Goal: Check status: Check status

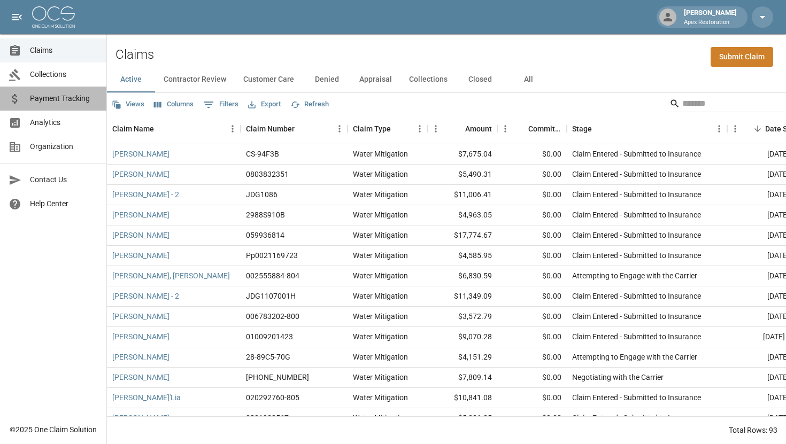
click at [33, 100] on span "Payment Tracking" at bounding box center [64, 98] width 68 height 11
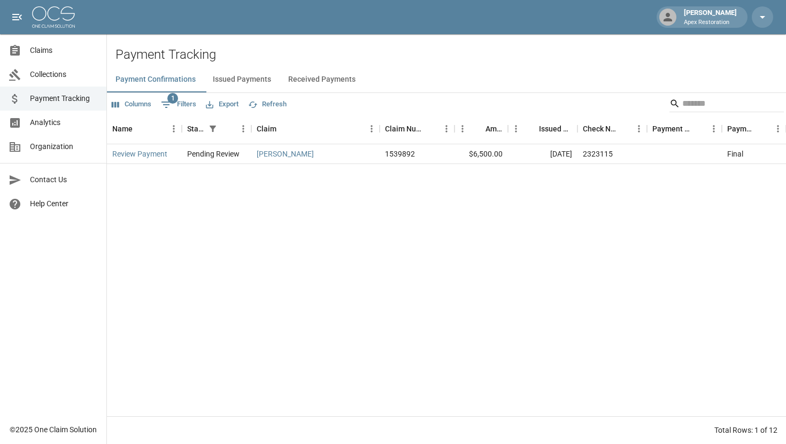
click at [318, 79] on button "Received Payments" at bounding box center [322, 80] width 84 height 26
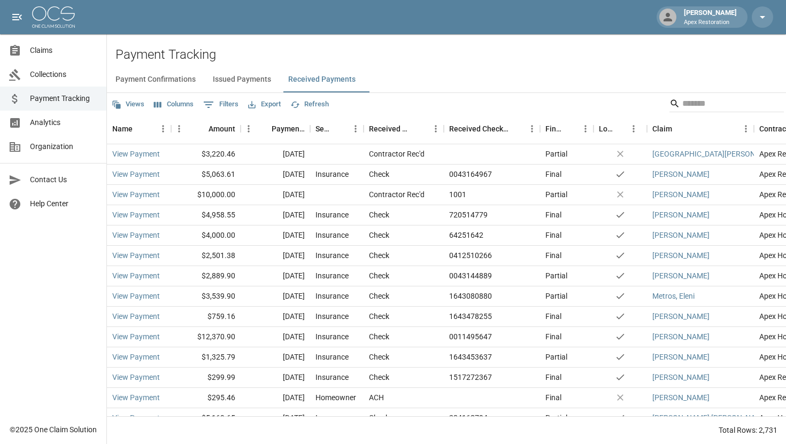
click at [185, 83] on button "Payment Confirmations" at bounding box center [155, 80] width 97 height 26
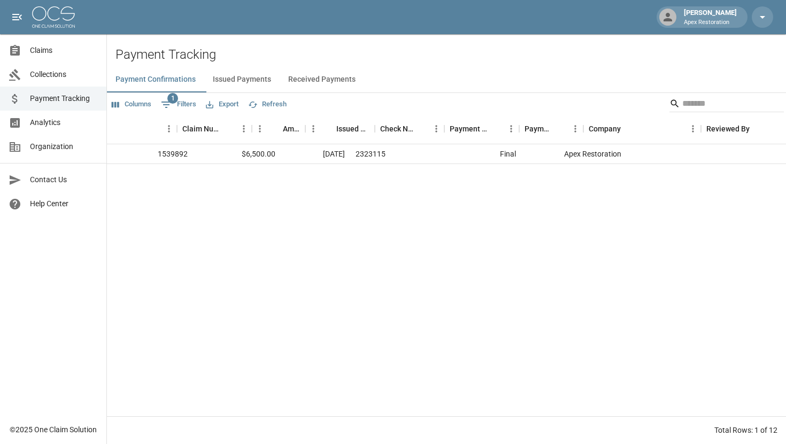
scroll to position [0, 235]
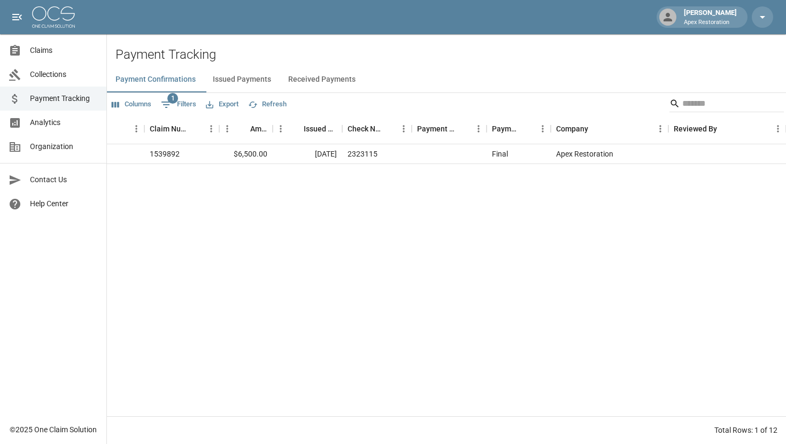
click at [249, 82] on button "Issued Payments" at bounding box center [241, 80] width 75 height 26
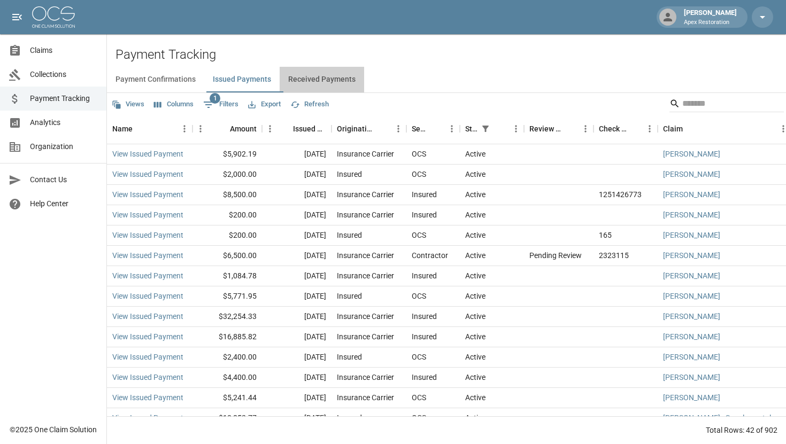
click at [330, 76] on button "Received Payments" at bounding box center [322, 80] width 84 height 26
click at [333, 86] on button "Received Payments" at bounding box center [322, 80] width 84 height 26
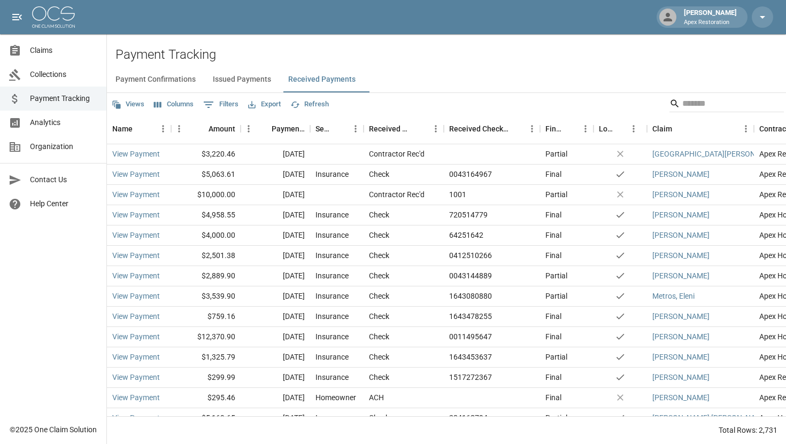
click at [253, 79] on button "Issued Payments" at bounding box center [241, 80] width 75 height 26
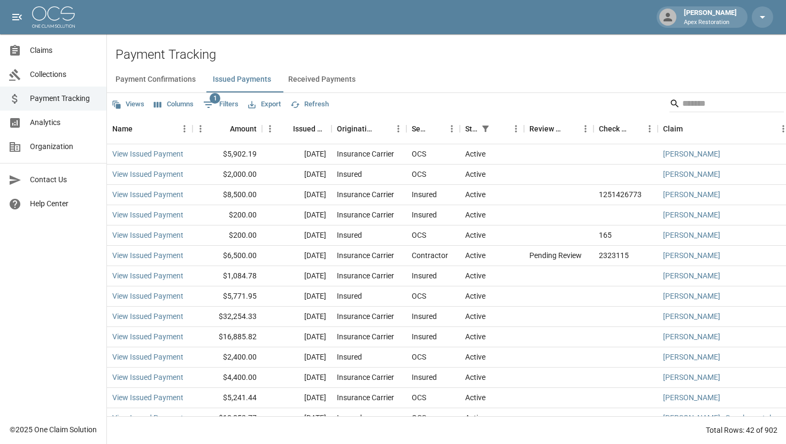
click at [147, 83] on button "Payment Confirmations" at bounding box center [155, 80] width 97 height 26
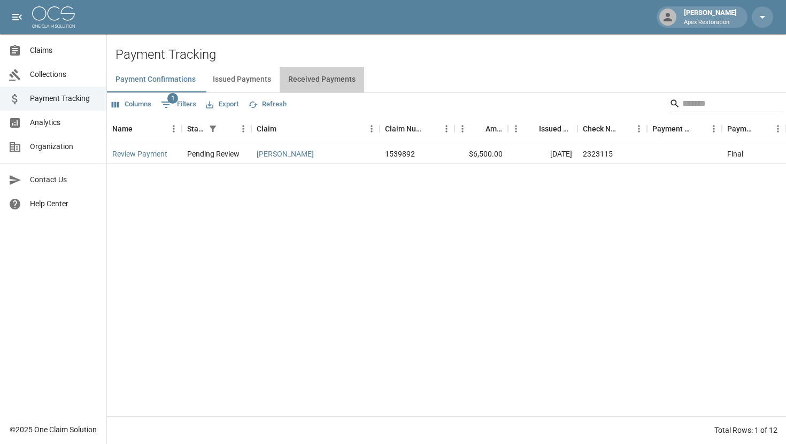
click at [308, 85] on button "Received Payments" at bounding box center [322, 80] width 84 height 26
